Goal: Find specific page/section: Find specific page/section

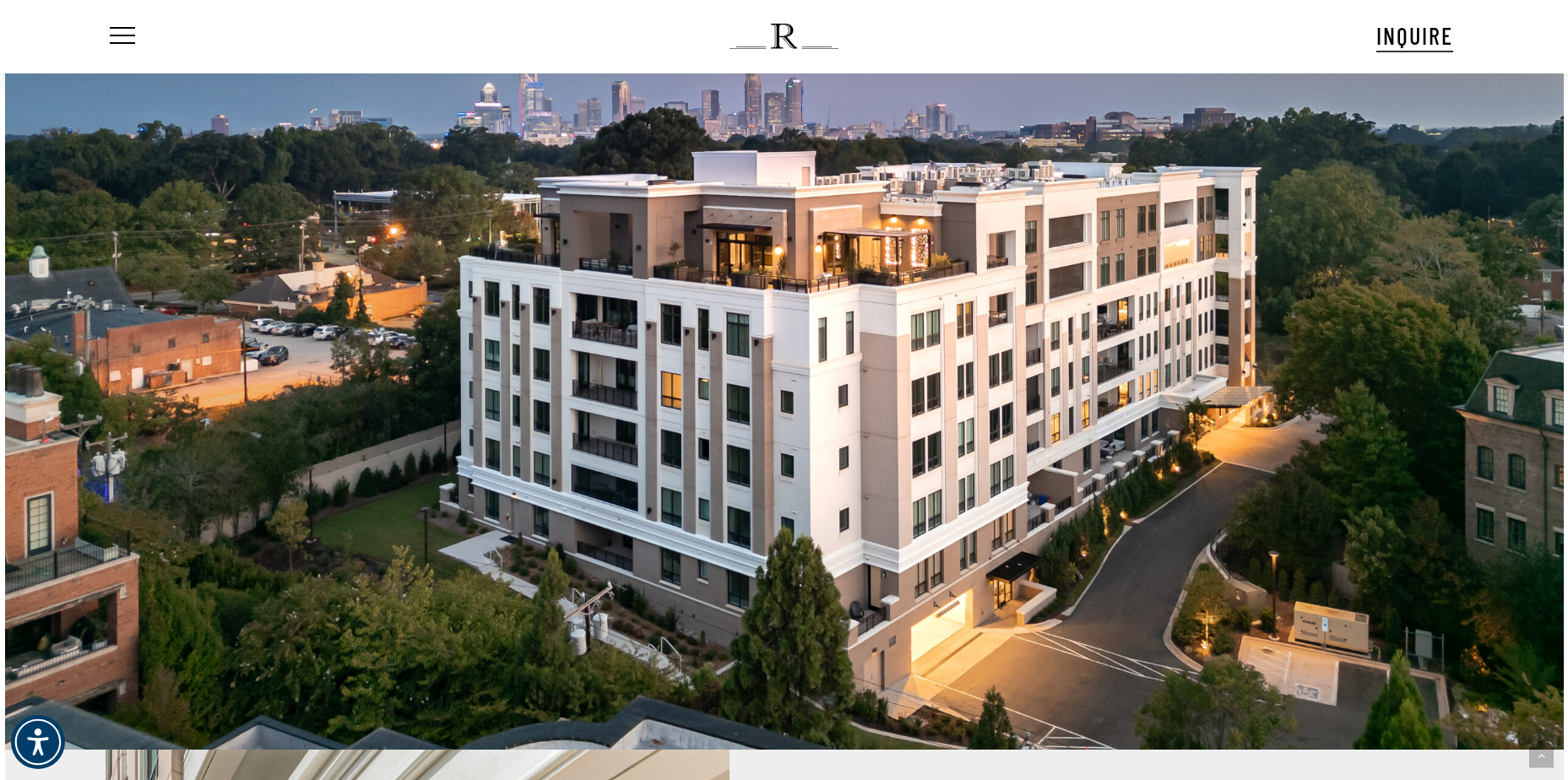
scroll to position [1688, 0]
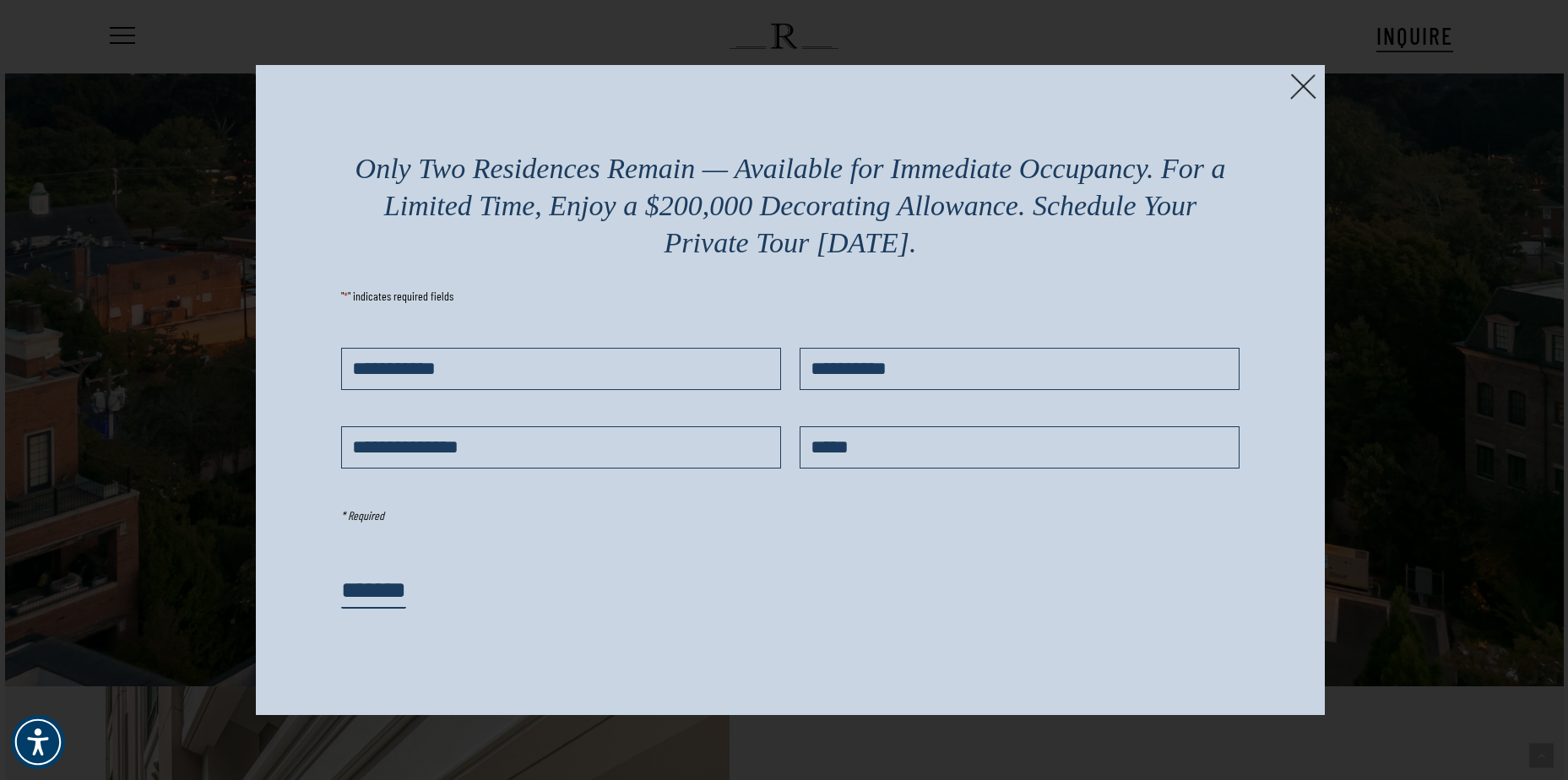
click at [1299, 91] on img at bounding box center [1302, 86] width 26 height 26
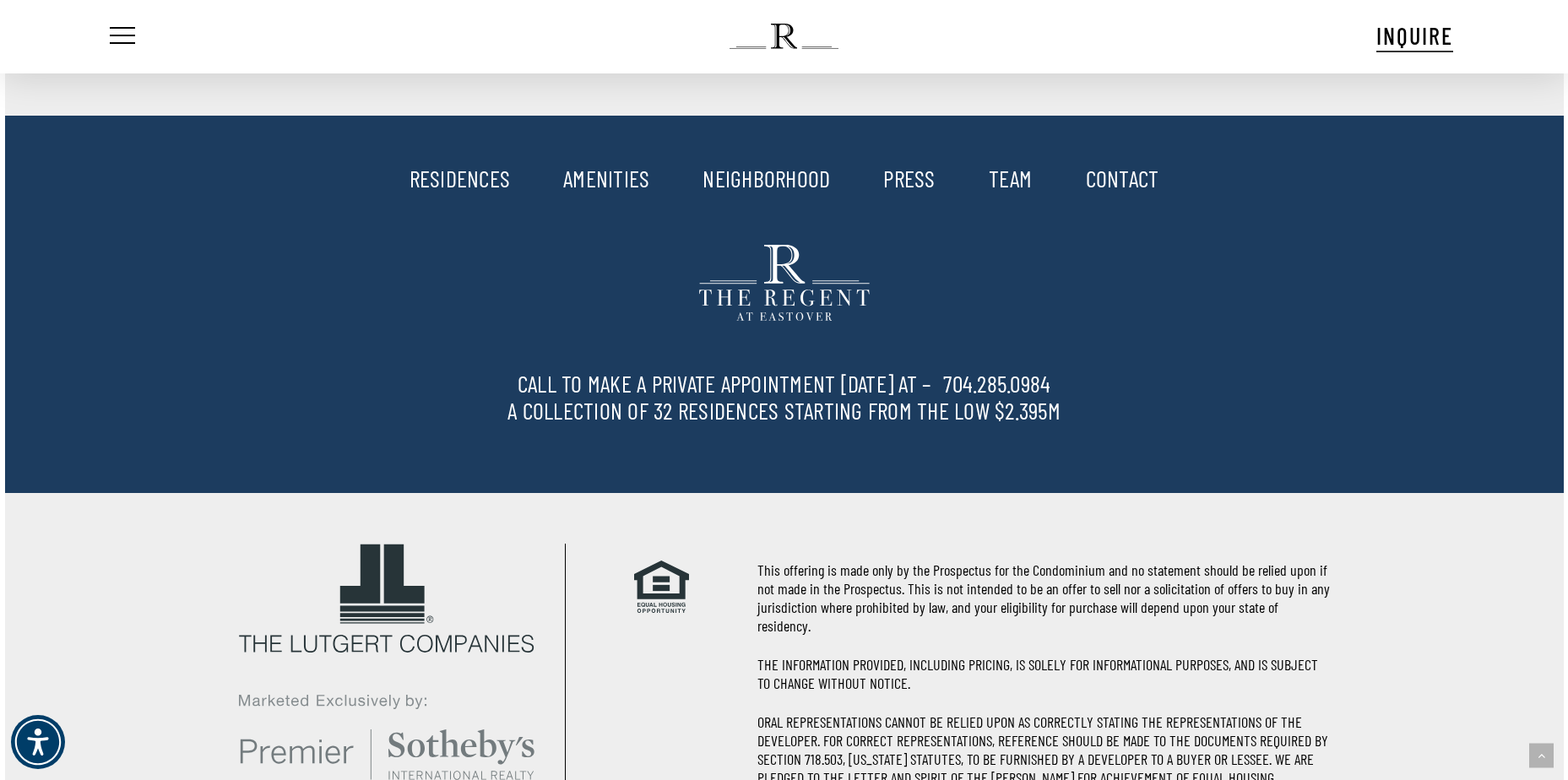
scroll to position [4473, 0]
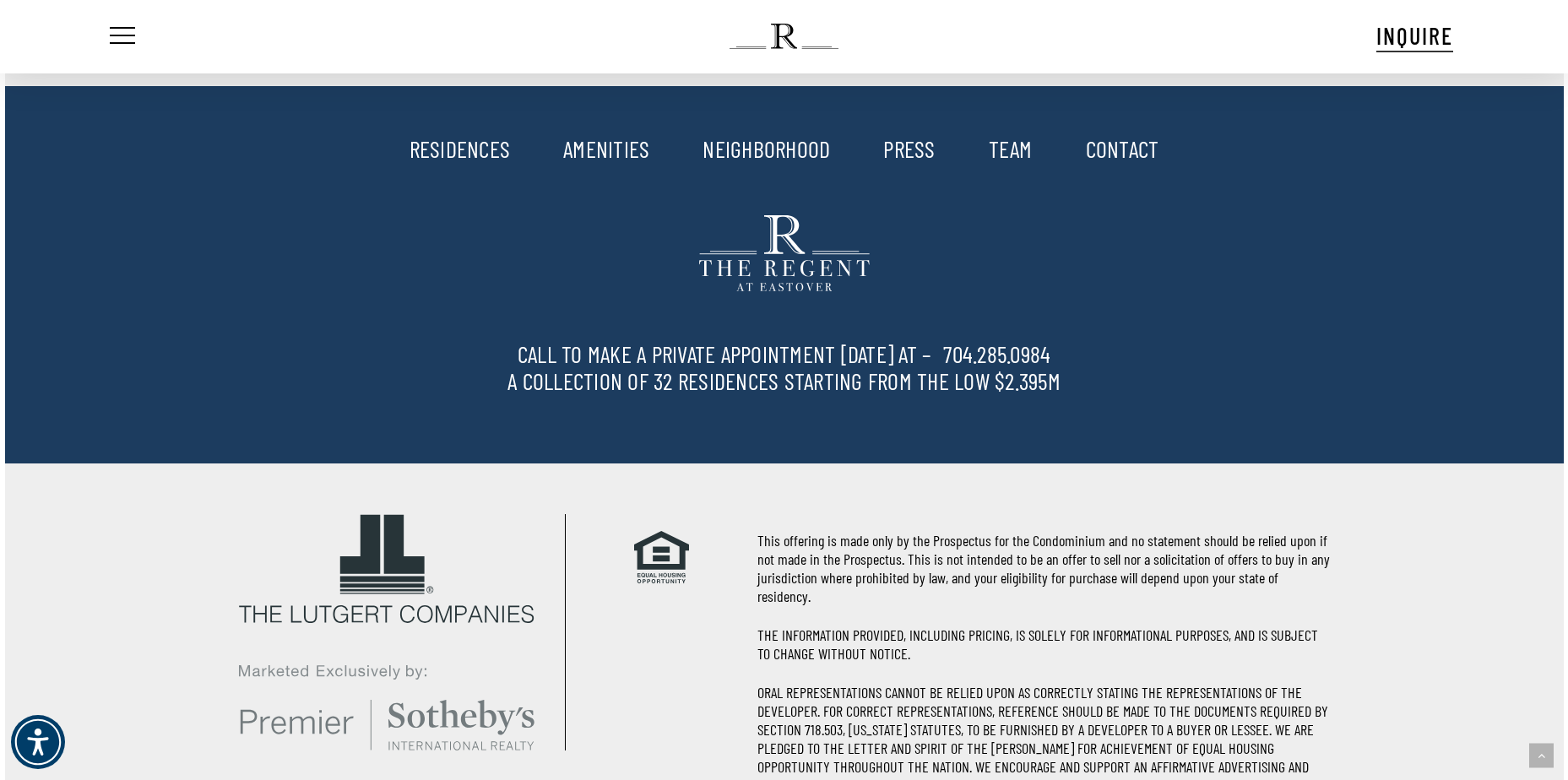
click at [458, 149] on link "RESIDENCES" at bounding box center [460, 147] width 102 height 28
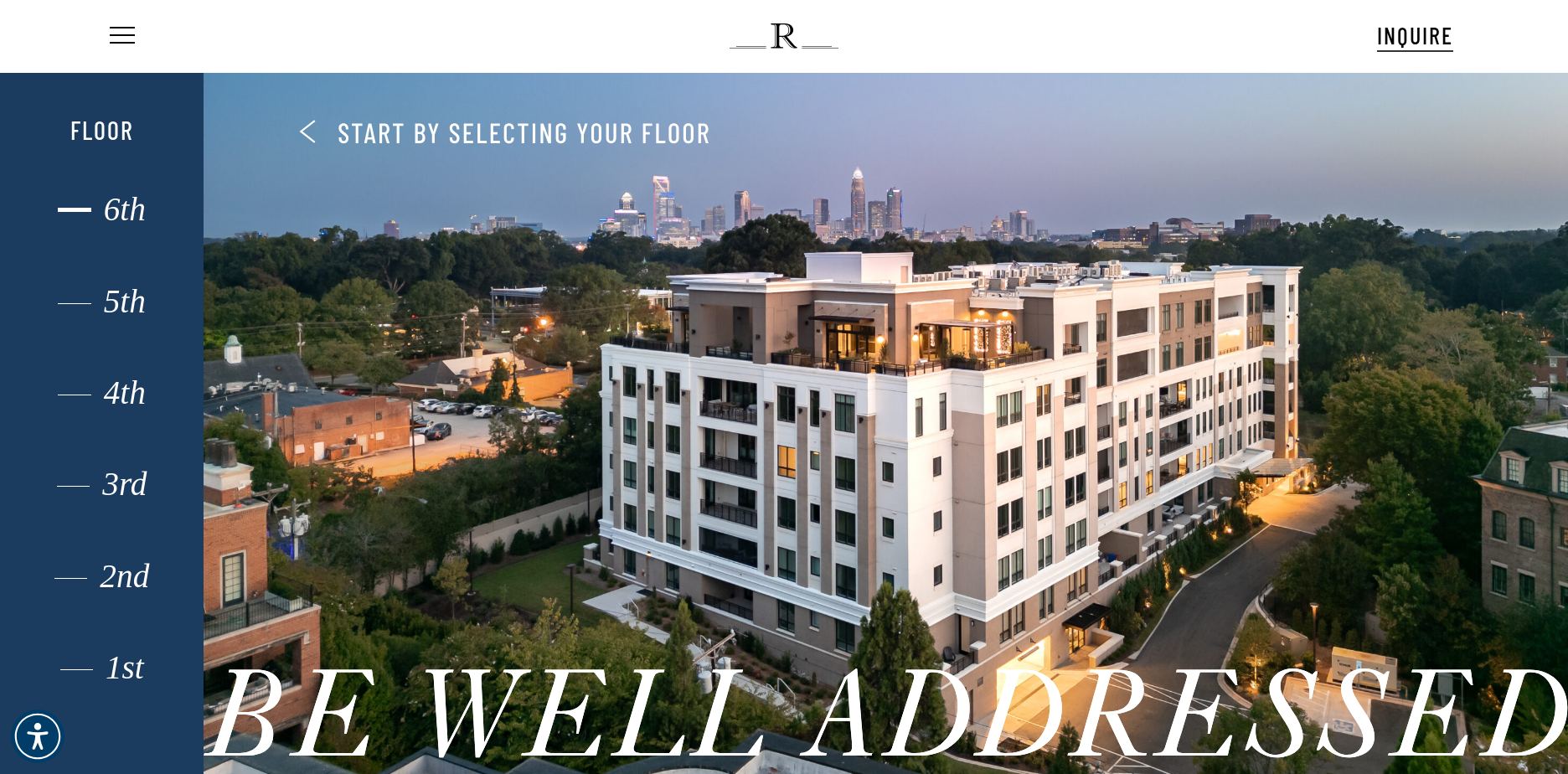
click at [121, 210] on div "6th" at bounding box center [101, 209] width 141 height 21
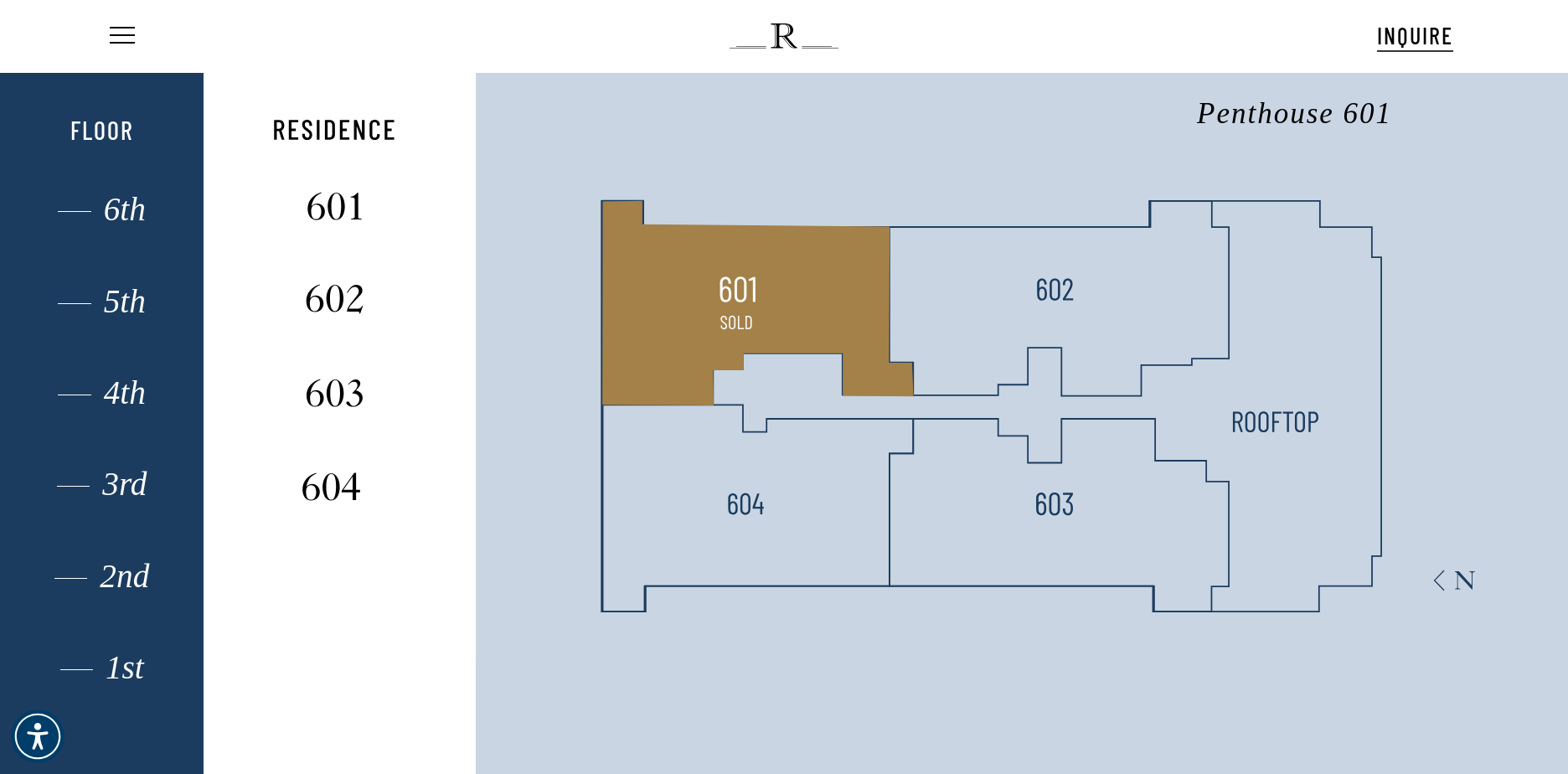
click at [701, 313] on polygon at bounding box center [758, 302] width 311 height 204
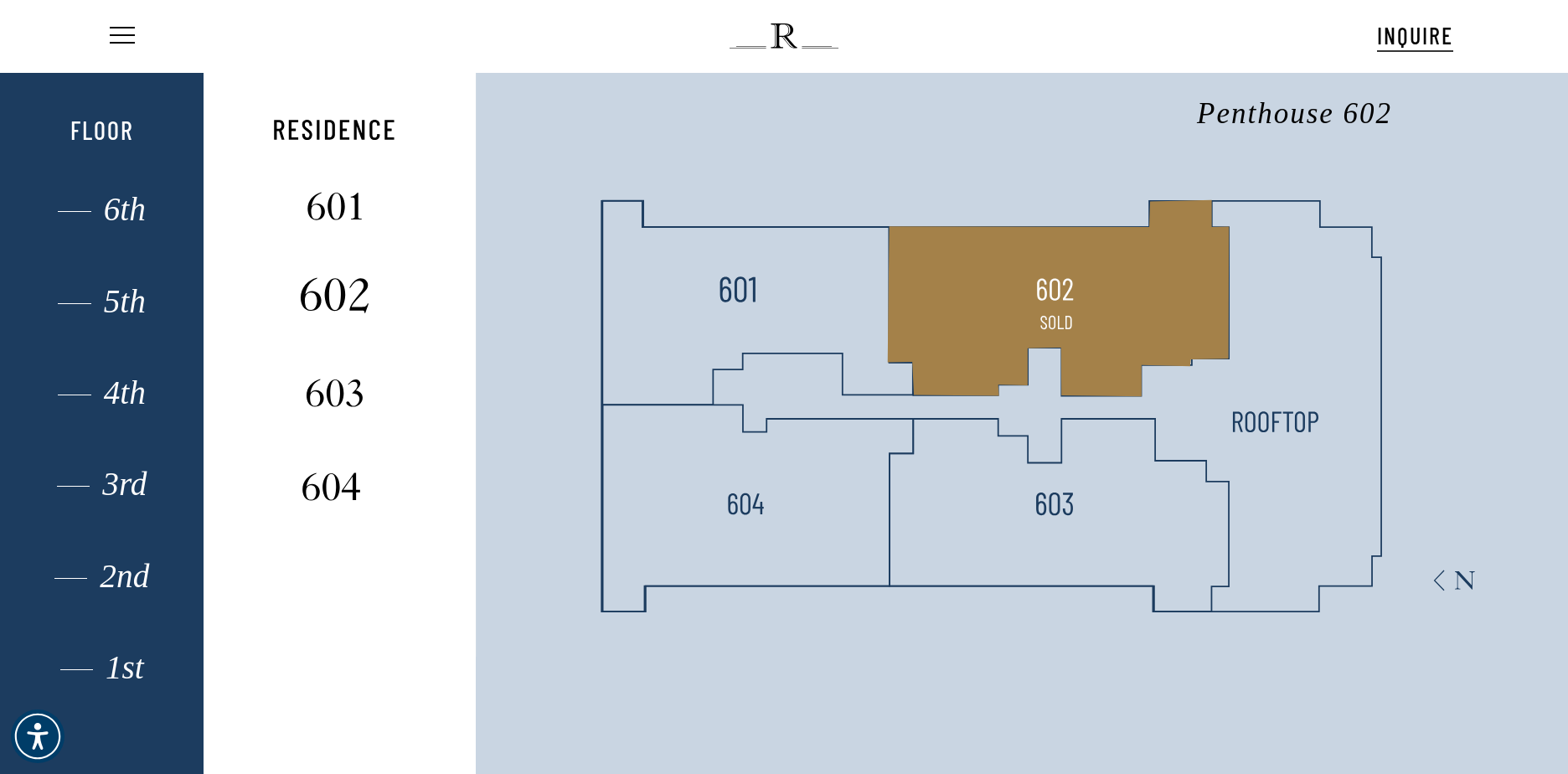
click at [346, 295] on img at bounding box center [333, 295] width 111 height 45
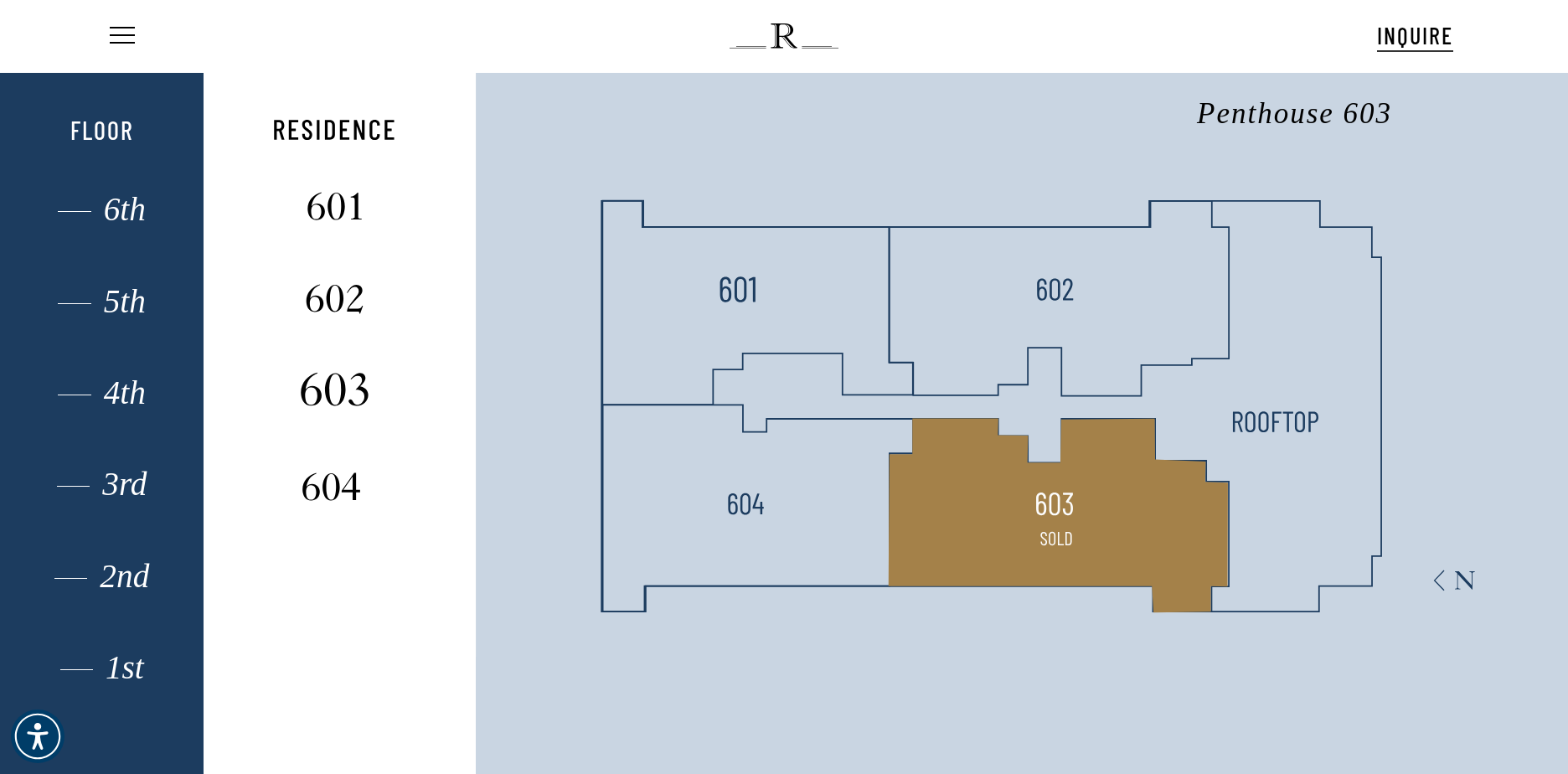
click at [337, 389] on img at bounding box center [333, 389] width 111 height 45
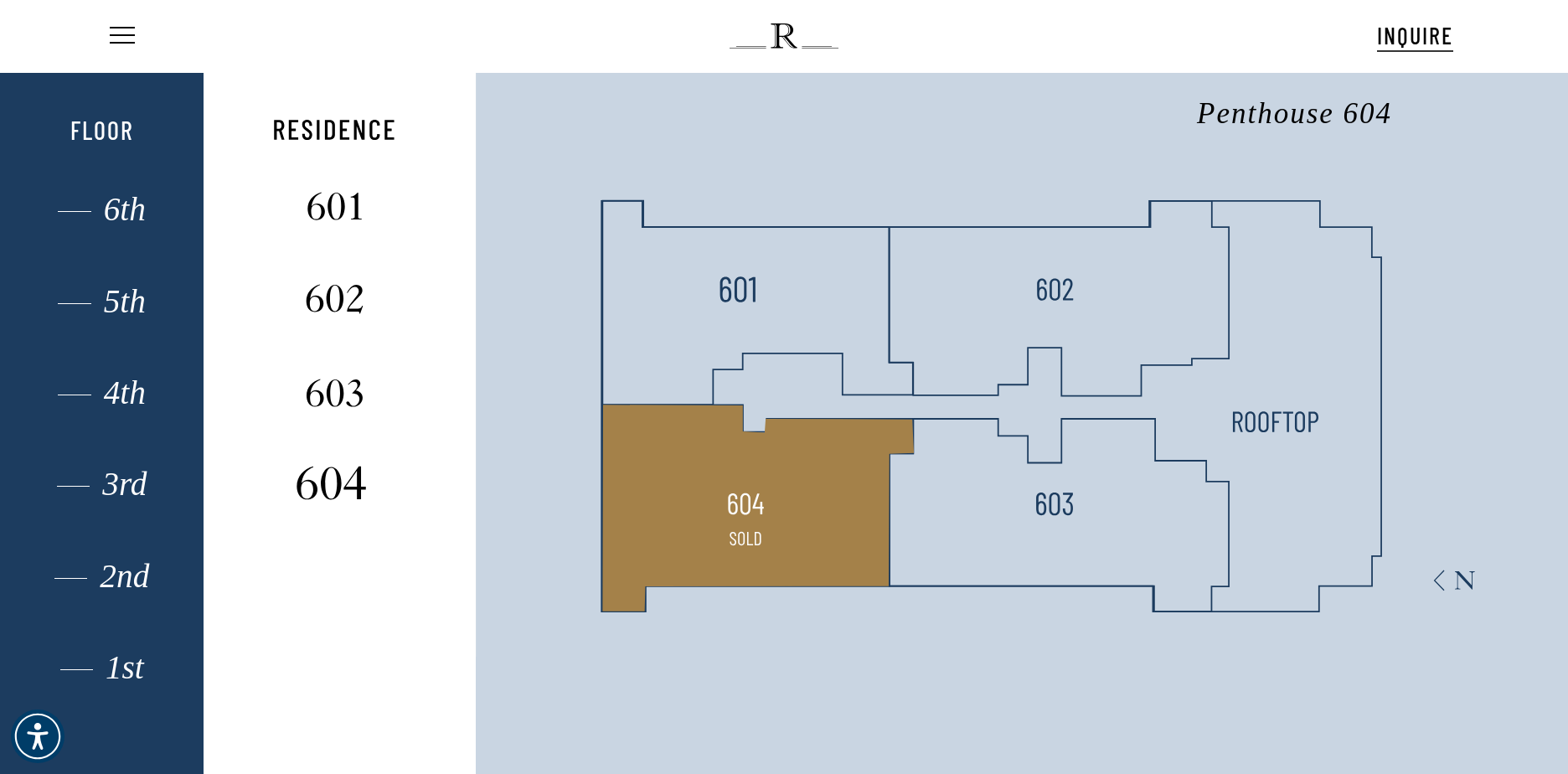
click at [343, 497] on img at bounding box center [330, 483] width 111 height 45
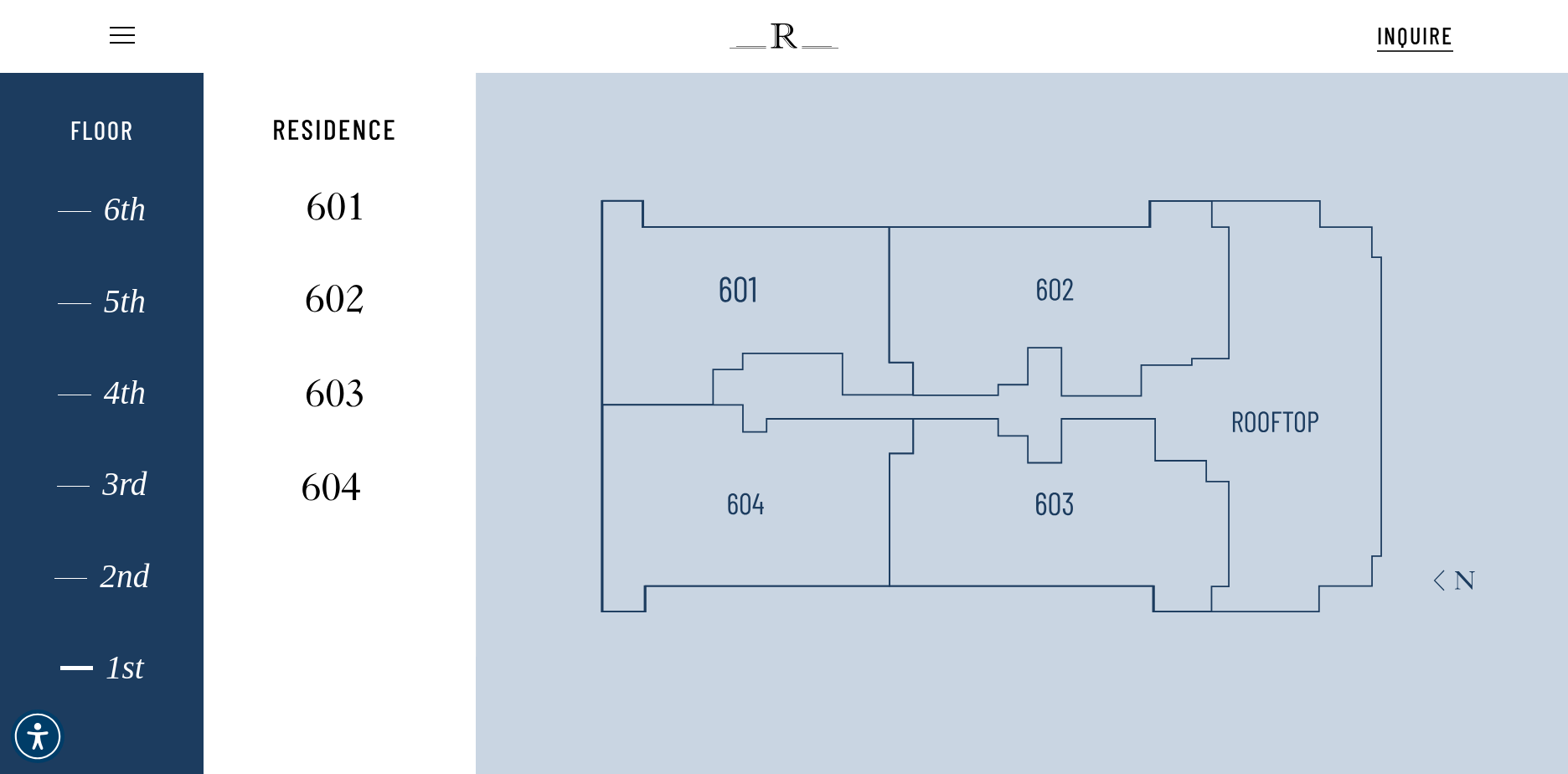
click at [134, 664] on div "1st" at bounding box center [101, 667] width 141 height 21
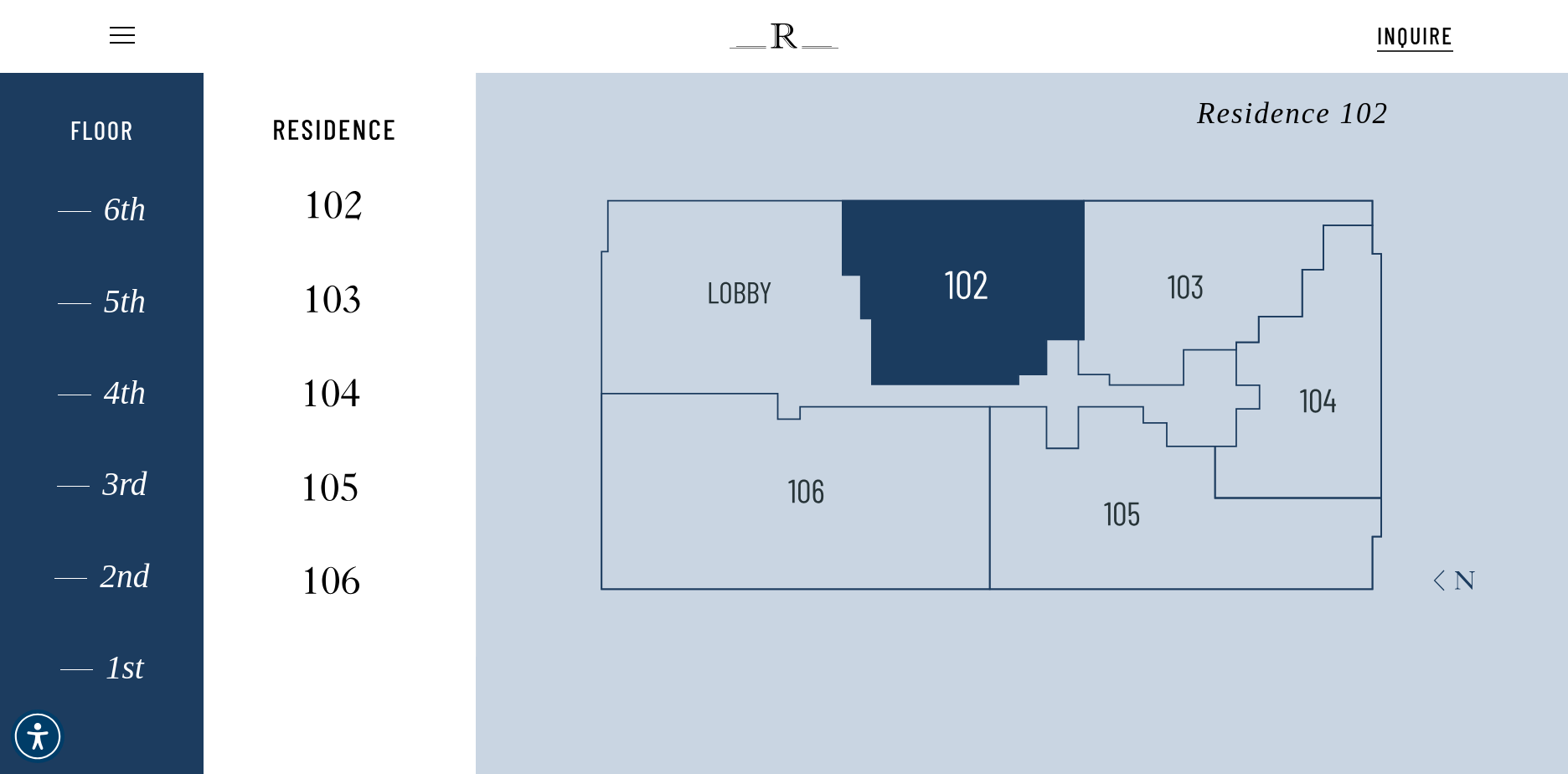
click at [955, 304] on img at bounding box center [966, 285] width 45 height 45
click at [962, 298] on img at bounding box center [966, 285] width 45 height 45
click at [952, 300] on img at bounding box center [966, 285] width 45 height 45
click at [956, 294] on img at bounding box center [966, 285] width 45 height 45
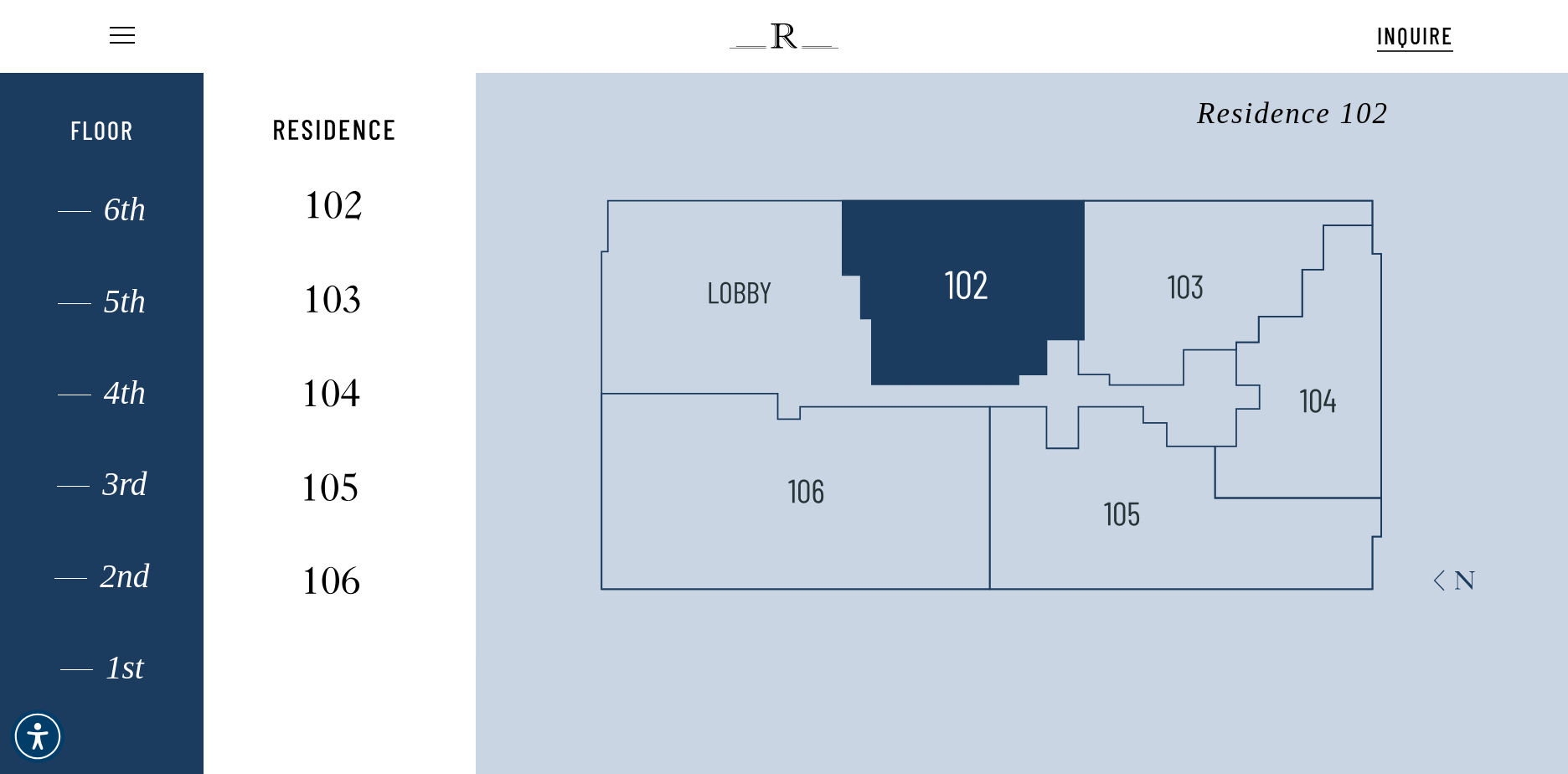
click at [956, 294] on img at bounding box center [966, 285] width 45 height 45
click at [957, 298] on img at bounding box center [966, 285] width 45 height 45
click at [960, 294] on img at bounding box center [966, 285] width 45 height 45
click at [960, 294] on img at bounding box center [966, 285] width 45 height 45
click at [959, 294] on img at bounding box center [966, 285] width 45 height 45
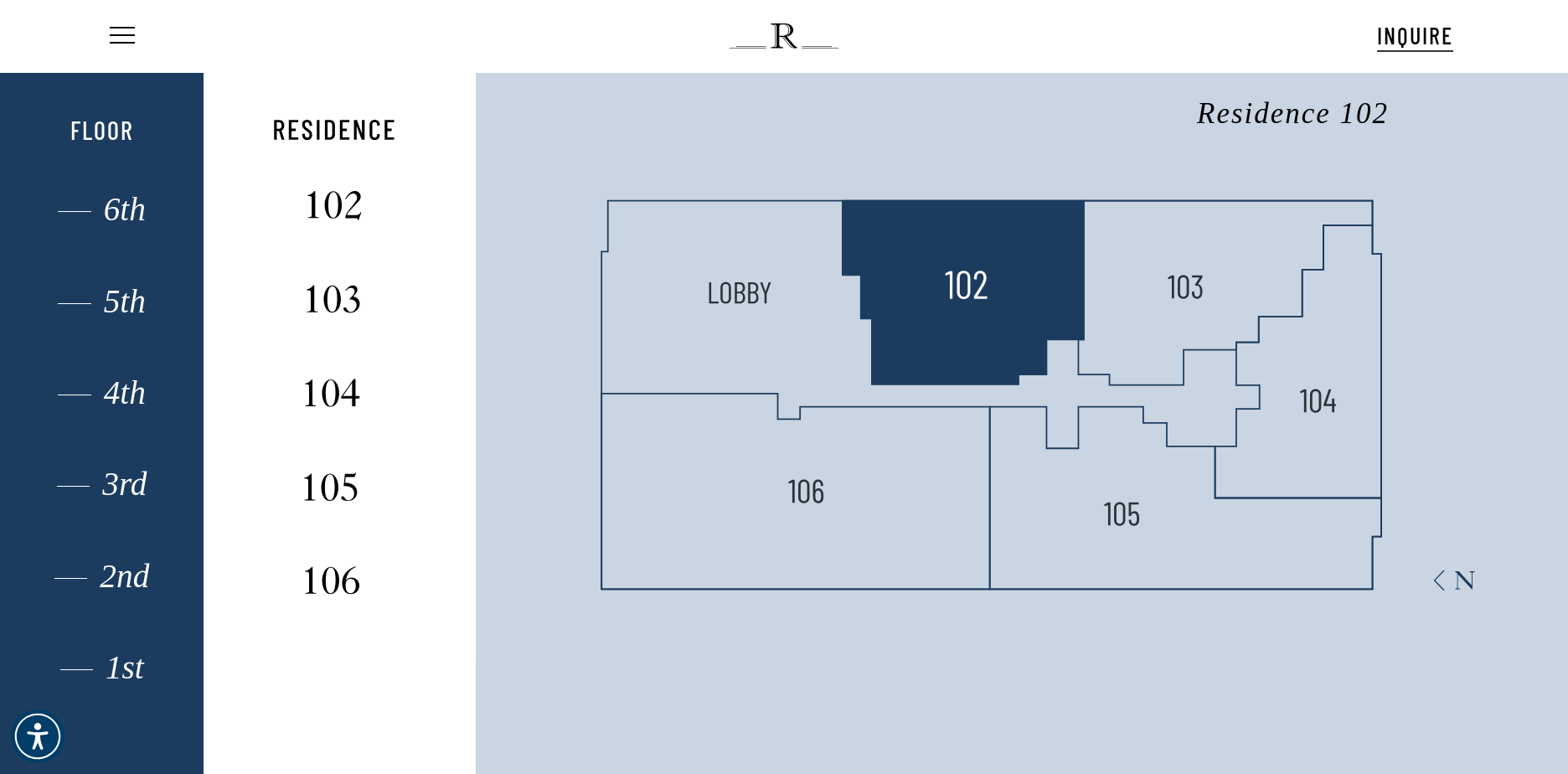
click at [954, 294] on img at bounding box center [966, 285] width 45 height 45
